Goal: Navigation & Orientation: Go to known website

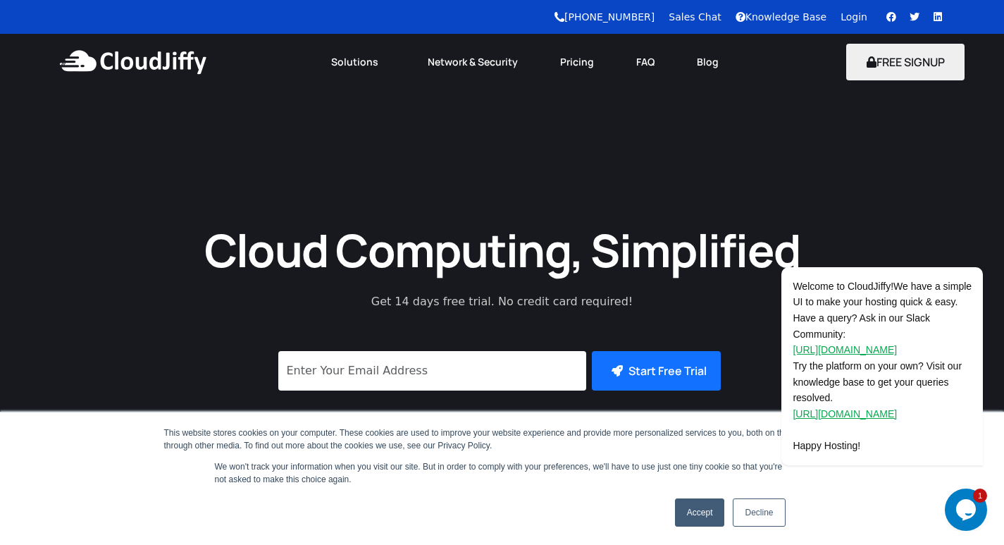
click at [963, 510] on icon "Chat widget" at bounding box center [966, 509] width 20 height 21
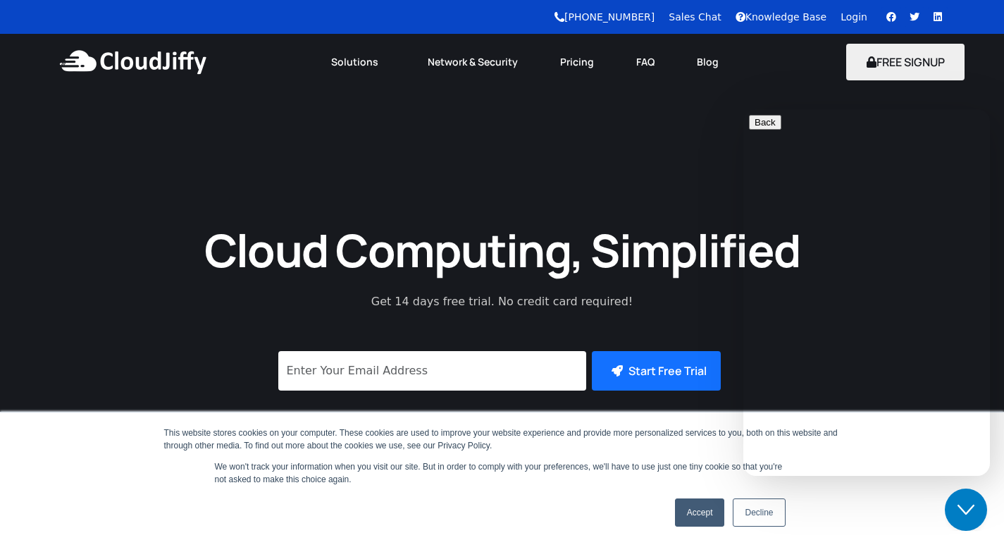
click at [701, 187] on div "Cloud Computing, Simplified Get 14 days free trial. No credit card required! Su…" at bounding box center [502, 408] width 1004 height 636
click at [860, 18] on link "Login" at bounding box center [854, 16] width 27 height 11
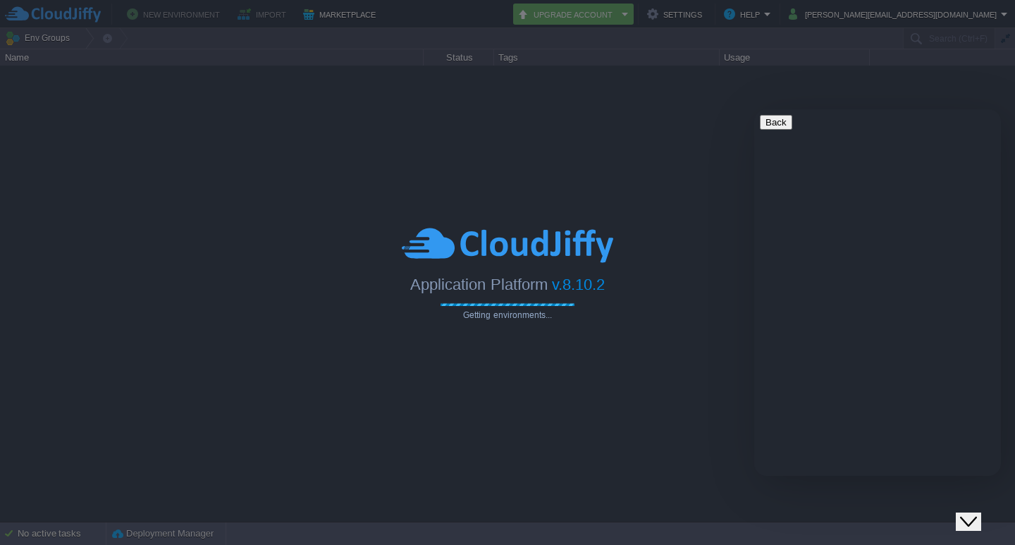
type input "Search (Ctrl+F)"
